Goal: Information Seeking & Learning: Learn about a topic

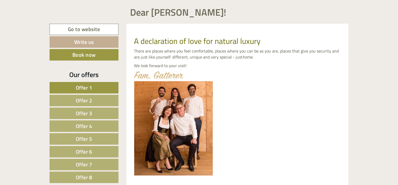
scroll to position [210, 0]
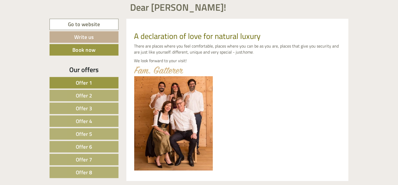
click at [85, 82] on span "Offer 1" at bounding box center [84, 83] width 16 height 8
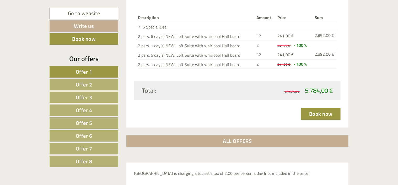
scroll to position [765, 0]
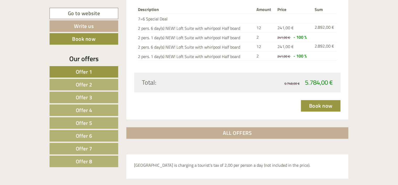
click at [93, 83] on link "Offer 2" at bounding box center [83, 85] width 69 height 12
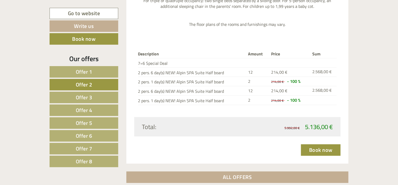
scroll to position [713, 0]
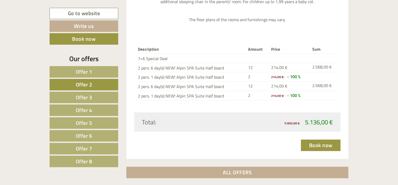
click at [87, 93] on span "Offer 3" at bounding box center [84, 97] width 16 height 8
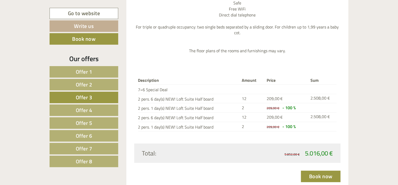
scroll to position [687, 0]
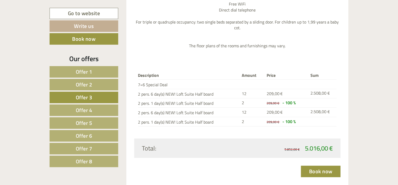
click at [92, 108] on span "Offer 4" at bounding box center [84, 110] width 16 height 8
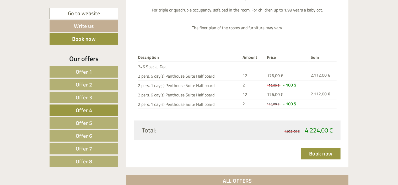
click at [88, 122] on span "Offer 5" at bounding box center [84, 123] width 16 height 8
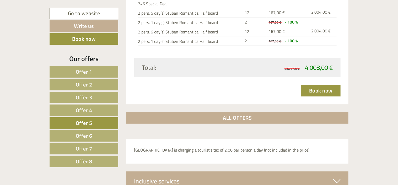
scroll to position [792, 0]
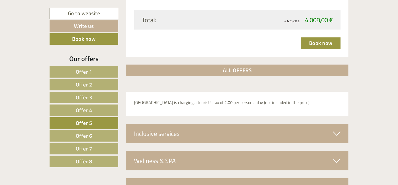
click at [87, 132] on span "Offer 6" at bounding box center [84, 136] width 16 height 8
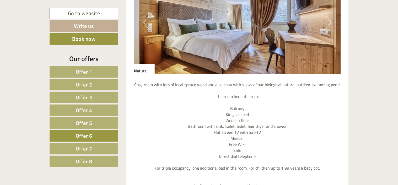
scroll to position [504, 0]
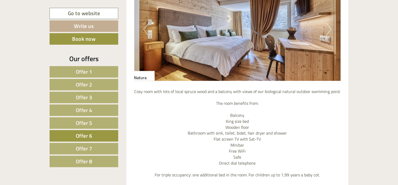
click at [84, 147] on span "Offer 7" at bounding box center [84, 149] width 16 height 8
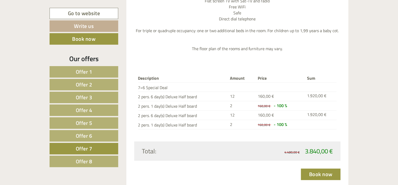
scroll to position [661, 0]
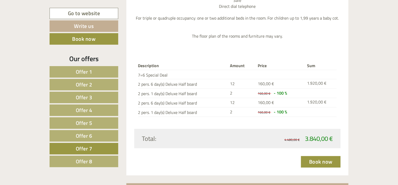
click at [91, 159] on span "Offer 8" at bounding box center [84, 162] width 16 height 8
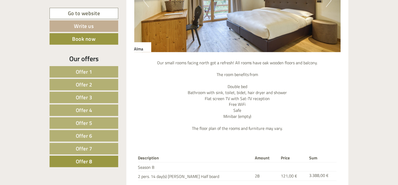
scroll to position [504, 0]
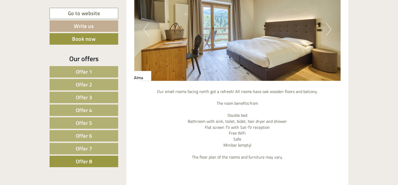
click at [328, 29] on button "Next" at bounding box center [328, 29] width 5 height 13
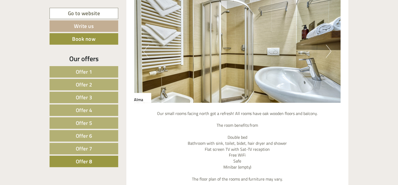
scroll to position [425, 0]
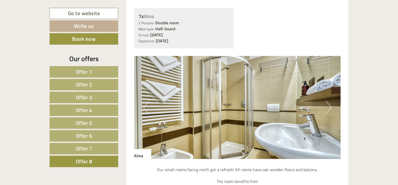
click at [84, 134] on span "Offer 6" at bounding box center [84, 136] width 16 height 8
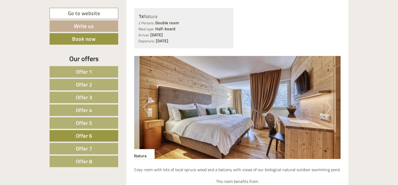
scroll to position [399, 0]
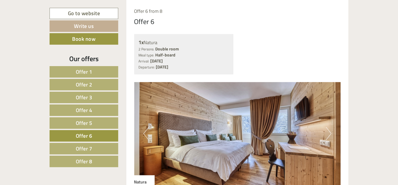
click at [86, 147] on span "Offer 7" at bounding box center [84, 149] width 16 height 8
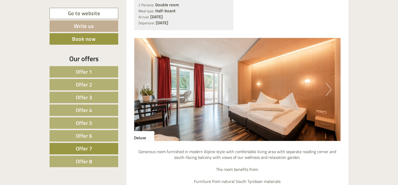
scroll to position [451, 0]
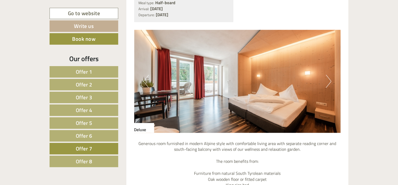
click at [329, 79] on button "Next" at bounding box center [328, 81] width 5 height 13
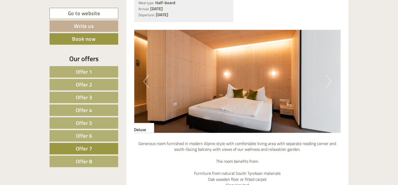
click at [329, 79] on button "Next" at bounding box center [328, 81] width 5 height 13
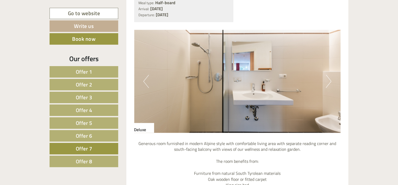
click at [329, 79] on button "Next" at bounding box center [328, 81] width 5 height 13
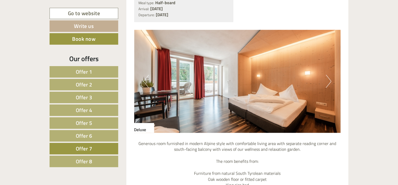
click at [329, 79] on button "Next" at bounding box center [328, 81] width 5 height 13
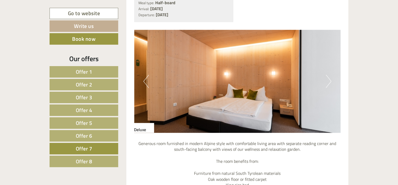
click at [329, 79] on button "Next" at bounding box center [328, 81] width 5 height 13
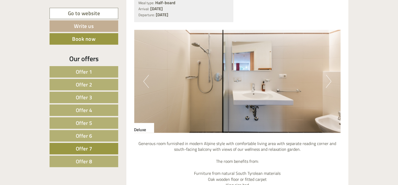
click at [329, 79] on button "Next" at bounding box center [328, 81] width 5 height 13
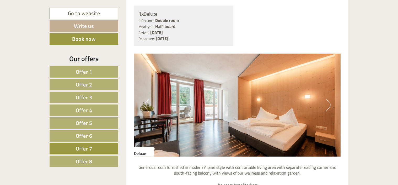
scroll to position [373, 0]
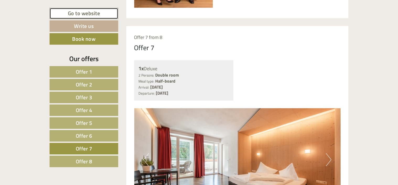
click at [82, 12] on link "Go to website" at bounding box center [83, 13] width 69 height 11
